Goal: Use online tool/utility: Utilize a website feature to perform a specific function

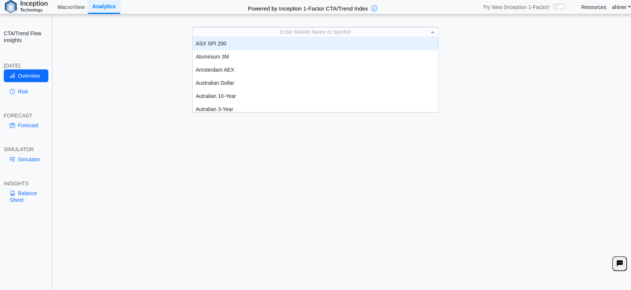
scroll to position [1, 0]
click at [436, 32] on span at bounding box center [433, 31] width 9 height 9
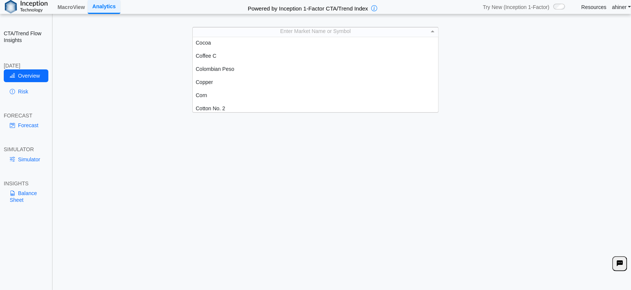
scroll to position [291, 0]
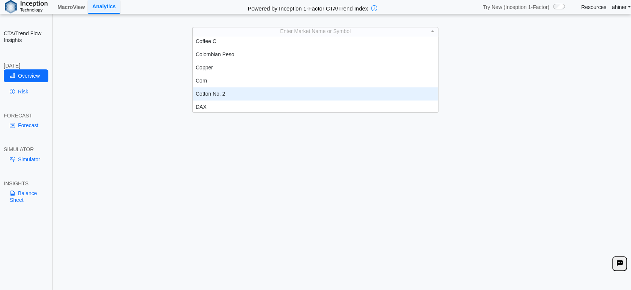
click at [253, 94] on div "Cotton No. 2" at bounding box center [316, 93] width 246 height 13
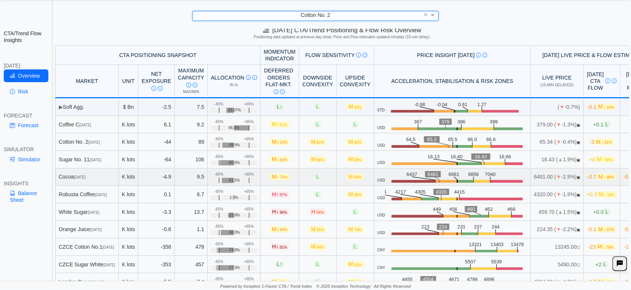
scroll to position [0, 0]
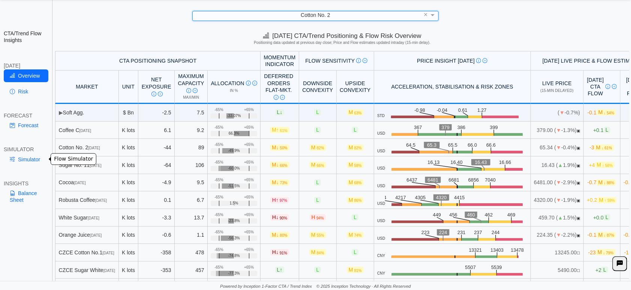
click at [22, 160] on link "Simulator" at bounding box center [26, 159] width 45 height 13
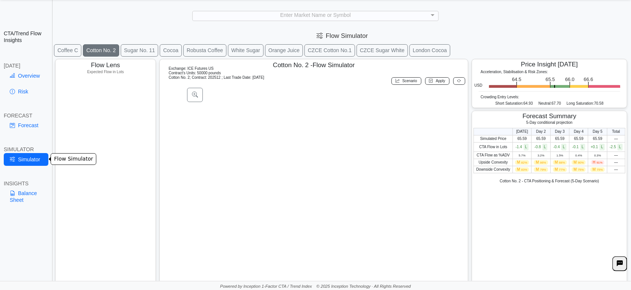
click at [29, 158] on link "Simulator" at bounding box center [26, 159] width 45 height 13
click at [26, 122] on link "Forecast" at bounding box center [26, 125] width 45 height 13
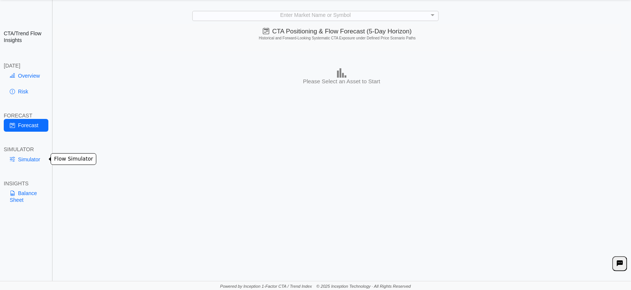
click at [27, 158] on link "Simulator" at bounding box center [26, 159] width 45 height 13
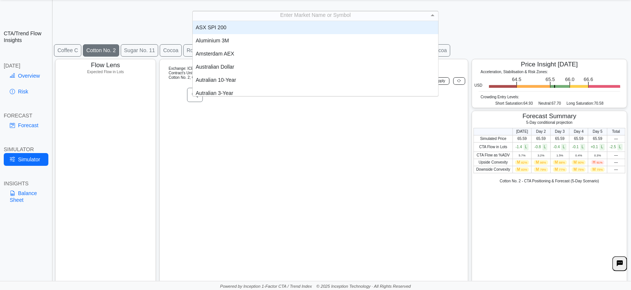
click at [435, 14] on span at bounding box center [433, 15] width 9 height 9
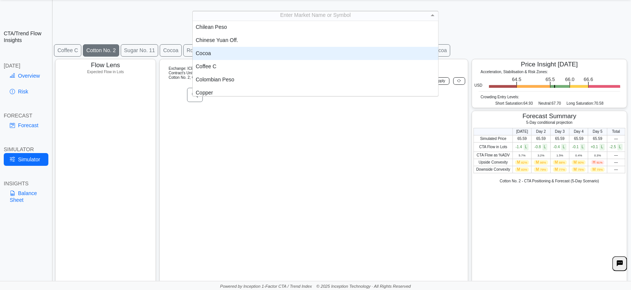
scroll to position [292, 0]
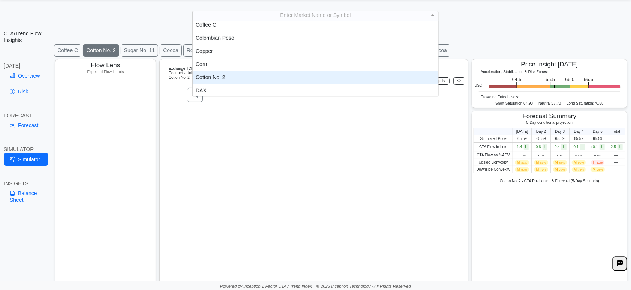
click at [237, 75] on div "Cotton No. 2" at bounding box center [316, 77] width 246 height 13
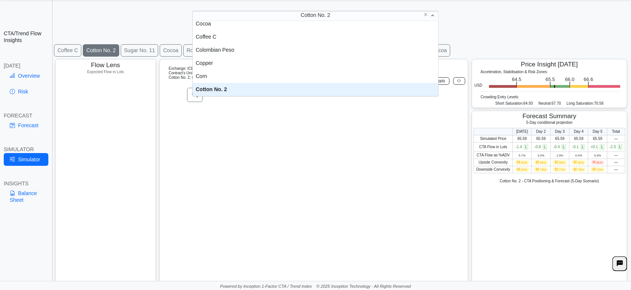
scroll to position [69, 239]
